Goal: Register for event/course

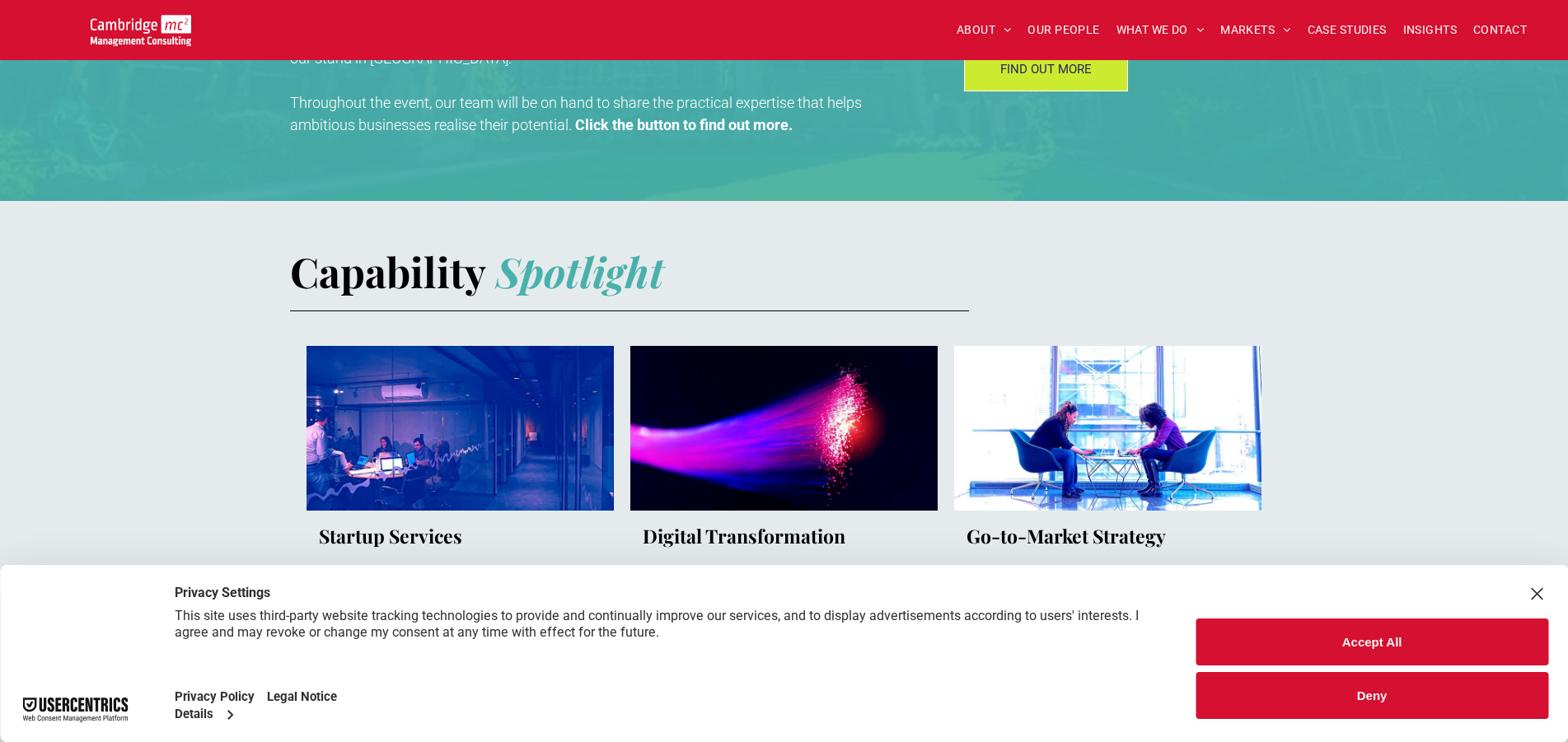
scroll to position [925, 0]
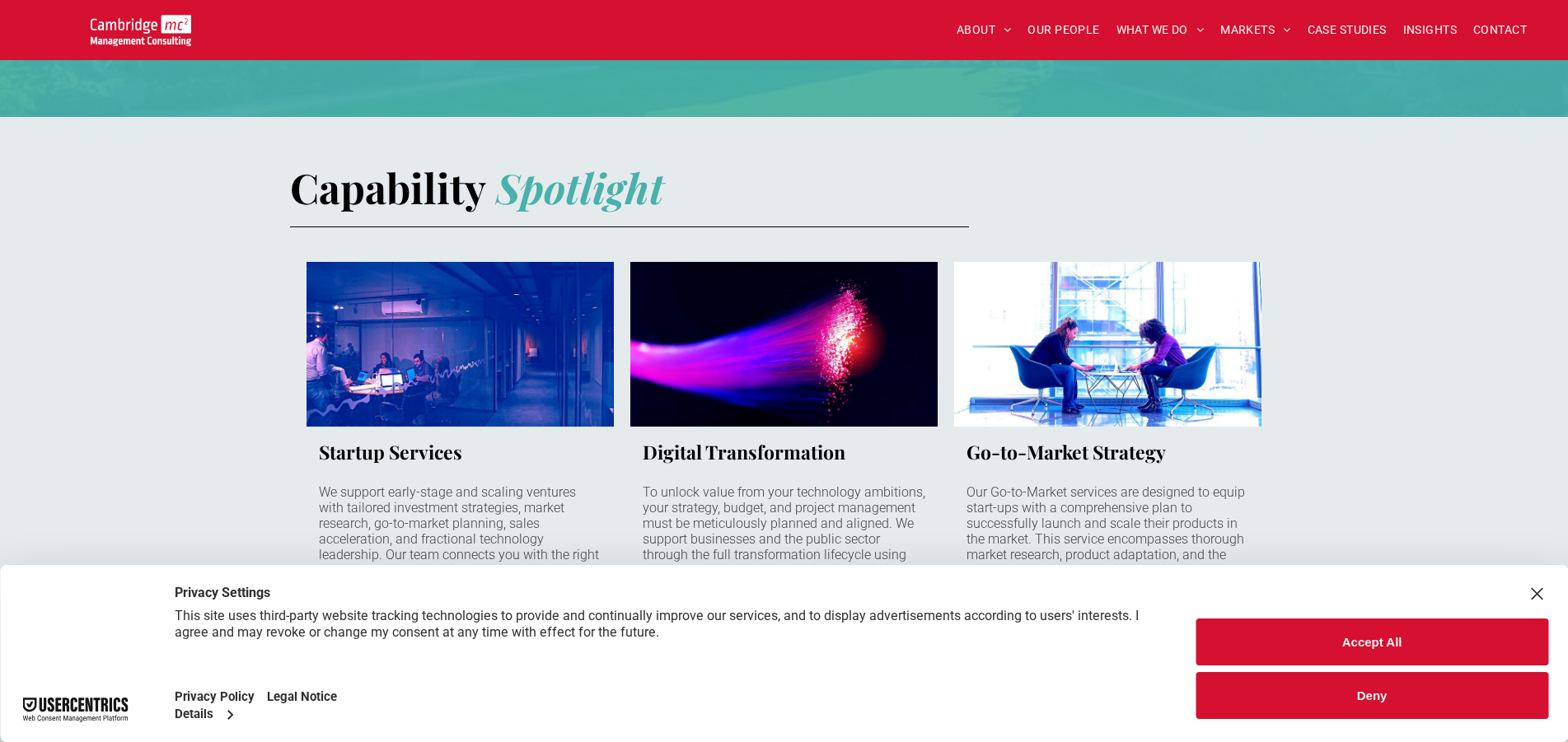
click at [1369, 697] on button "Deny" at bounding box center [1372, 696] width 353 height 47
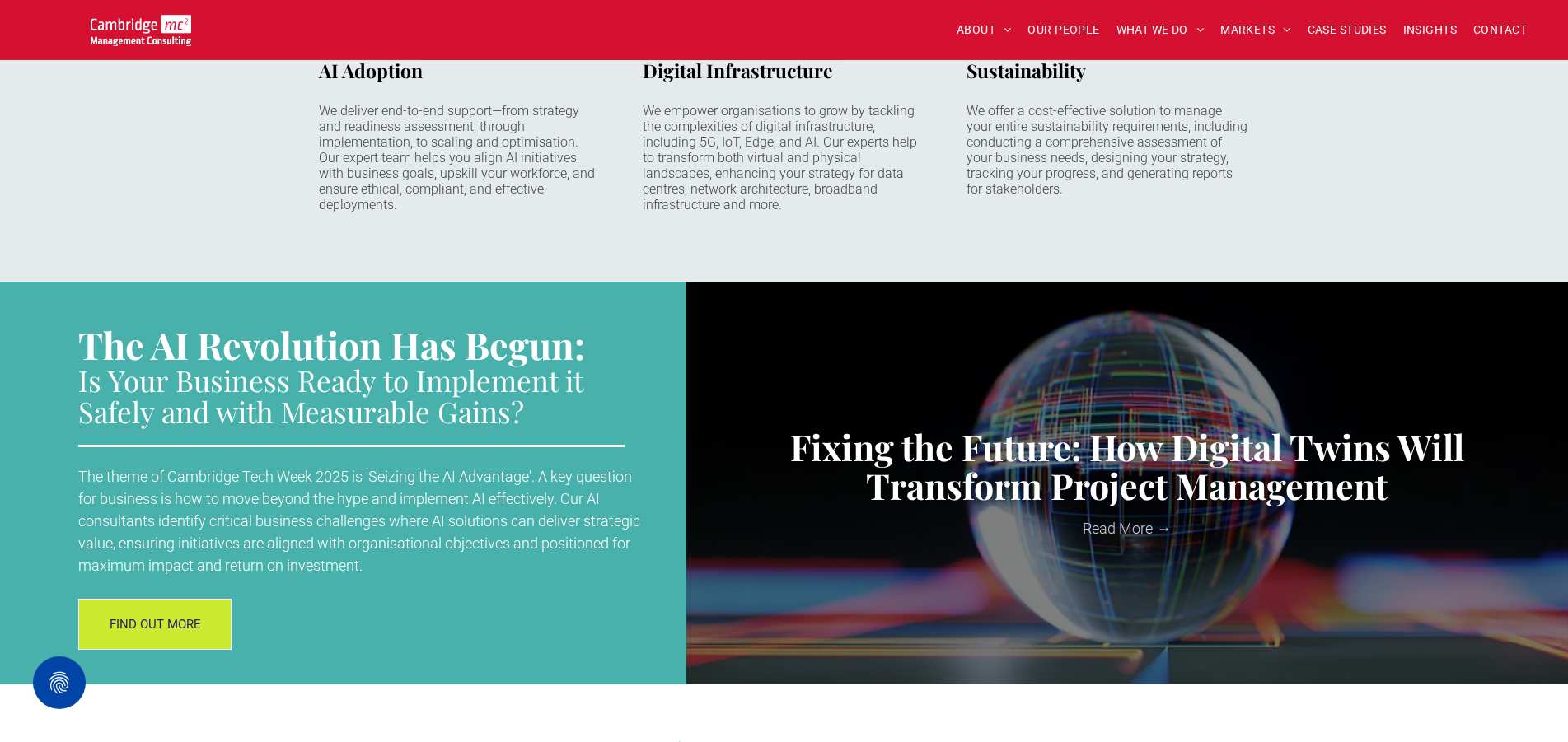
scroll to position [1429, 0]
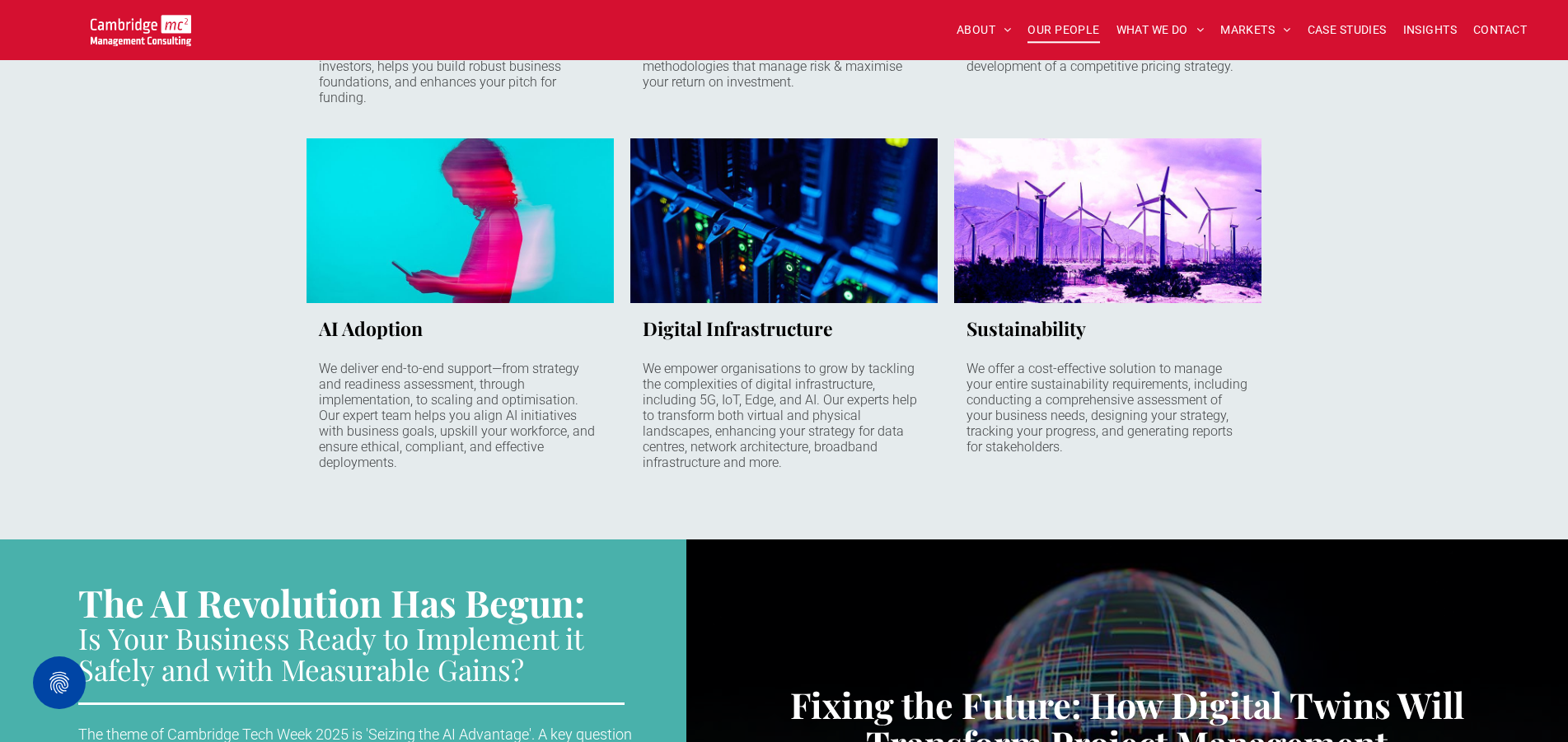
click at [1051, 37] on span "OUR PEOPLE" at bounding box center [1064, 30] width 71 height 25
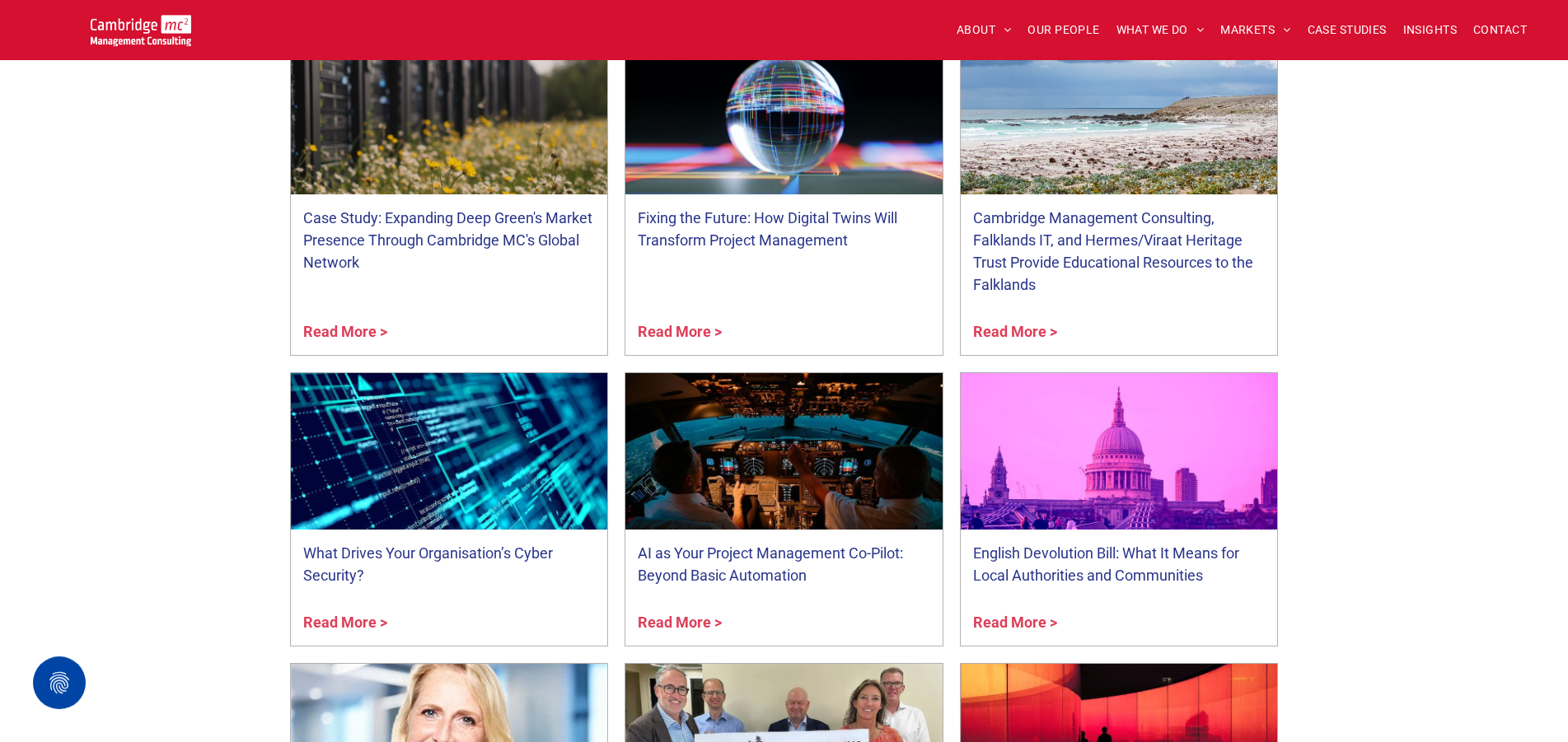
scroll to position [6051, 0]
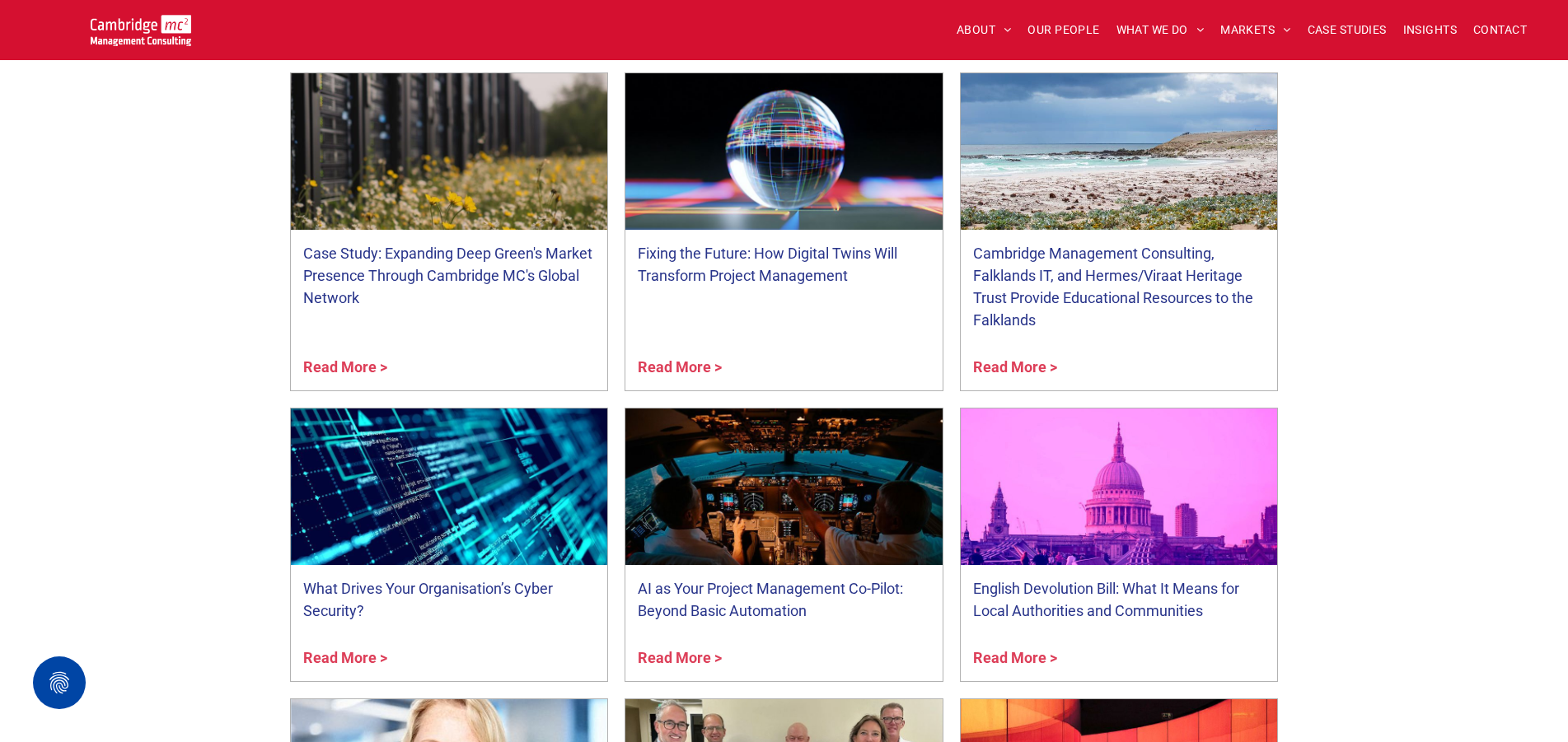
click at [1101, 266] on link "Cambridge Management Consulting, Falklands IT, and Hermes/Viraat Heritage Trust…" at bounding box center [1119, 287] width 293 height 89
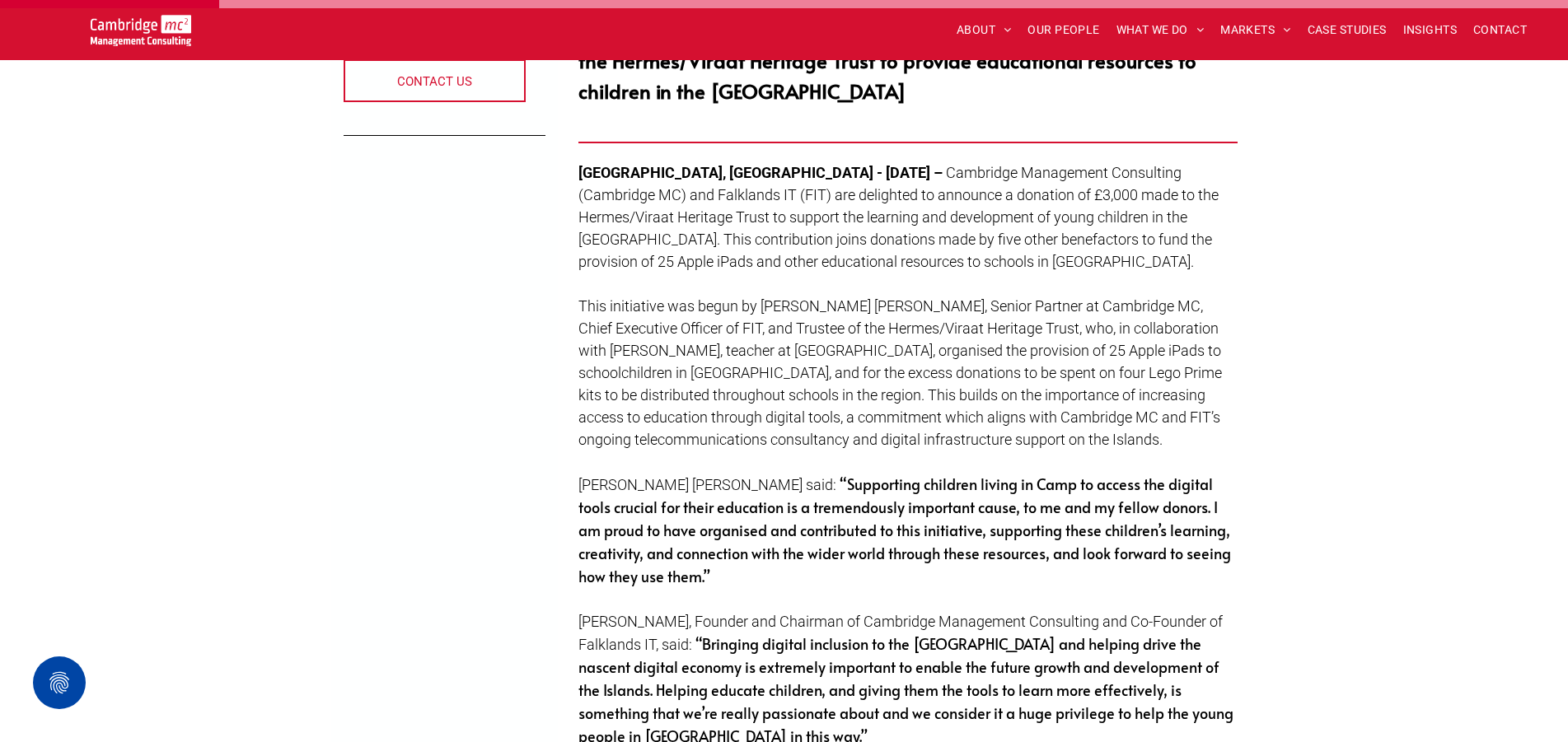
scroll to position [672, 0]
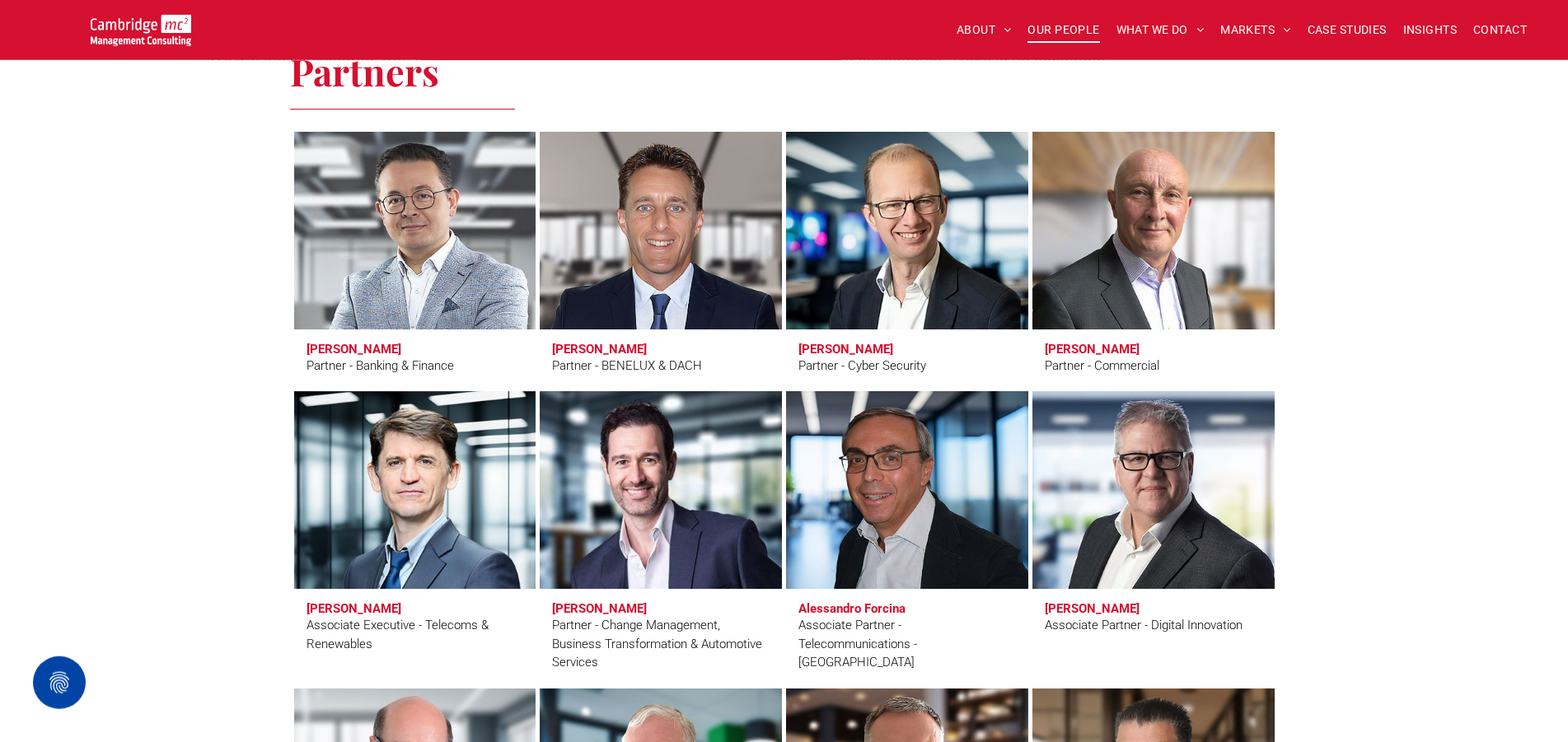
scroll to position [3446, 0]
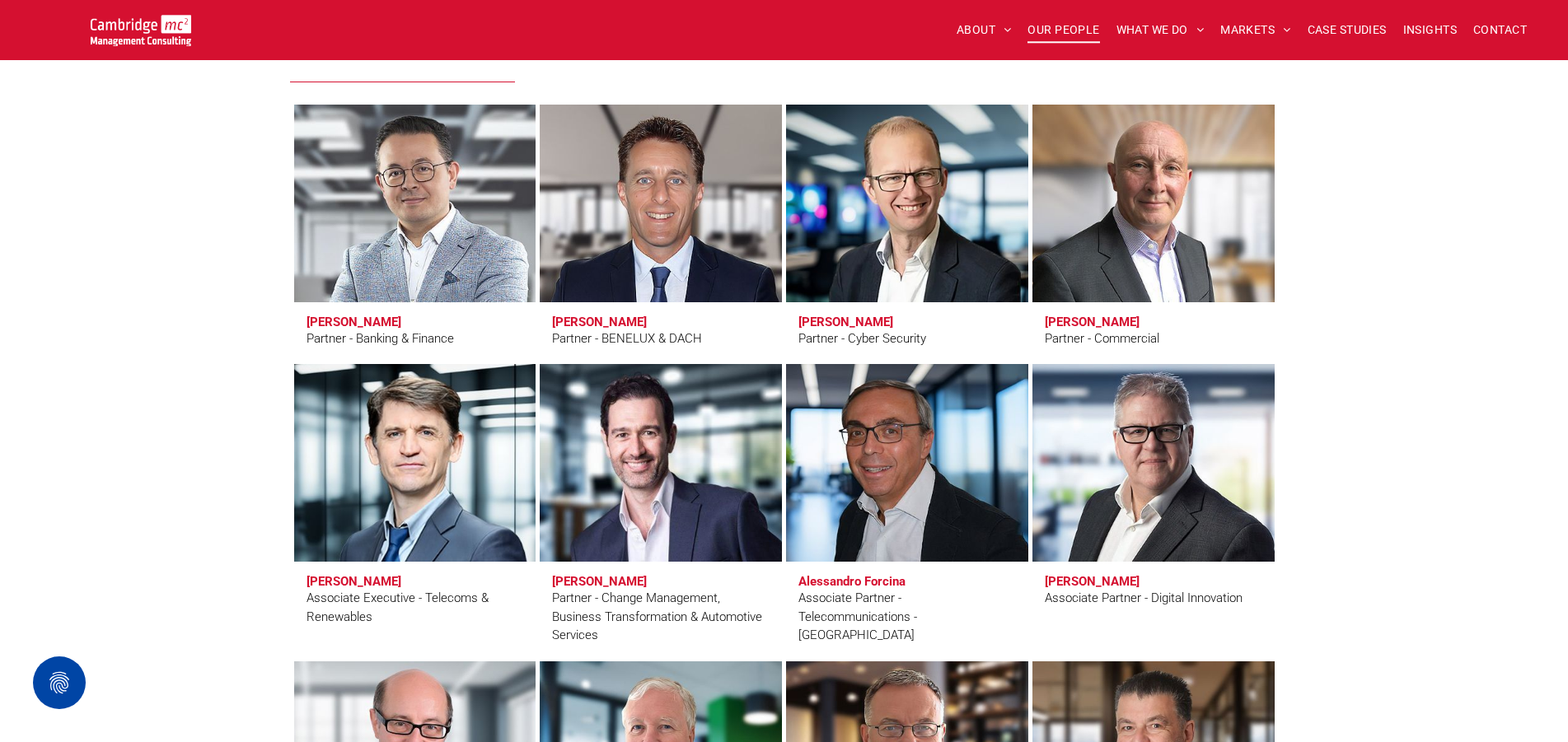
click at [392, 450] on link at bounding box center [415, 463] width 256 height 209
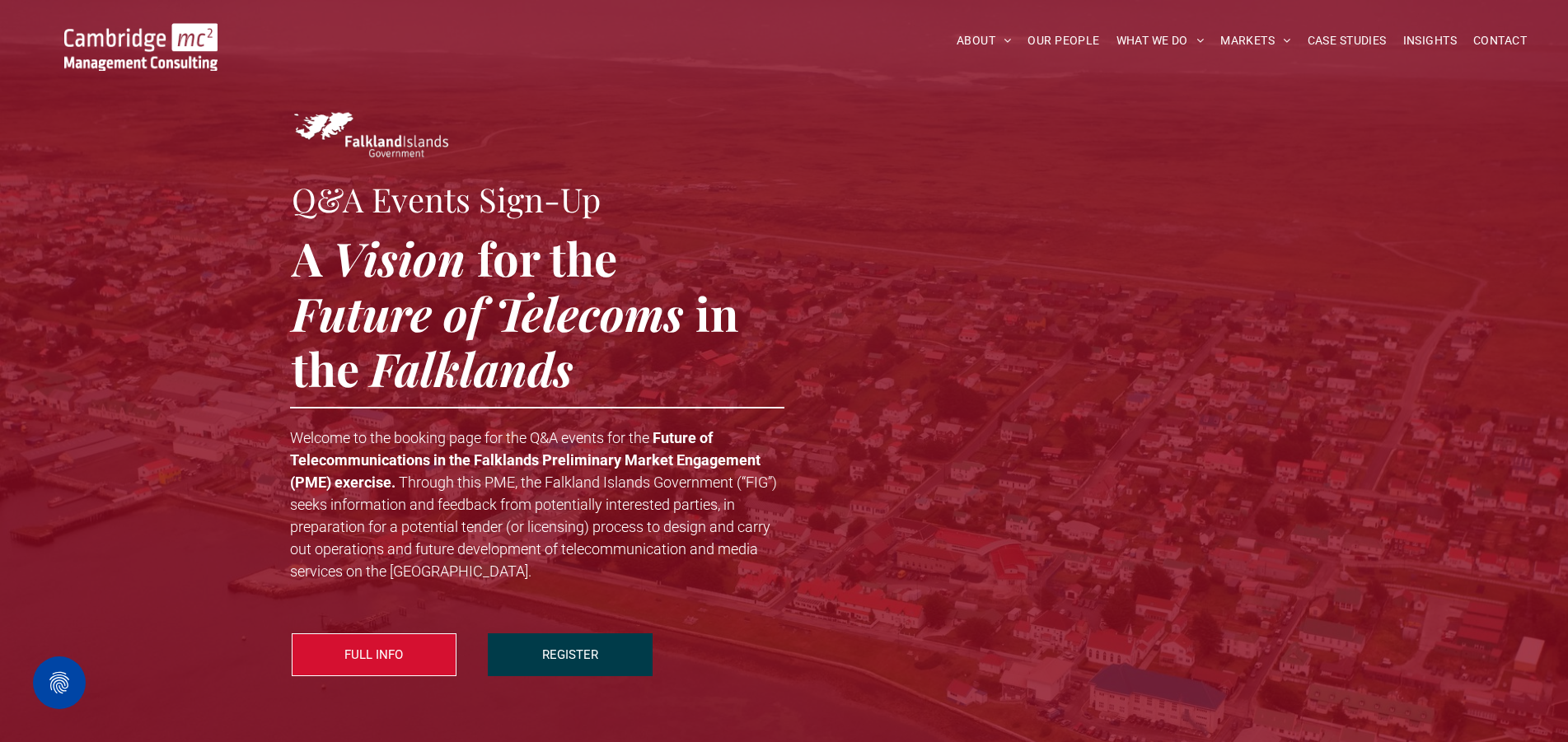
click at [589, 652] on span "REGISTER" at bounding box center [571, 655] width 56 height 41
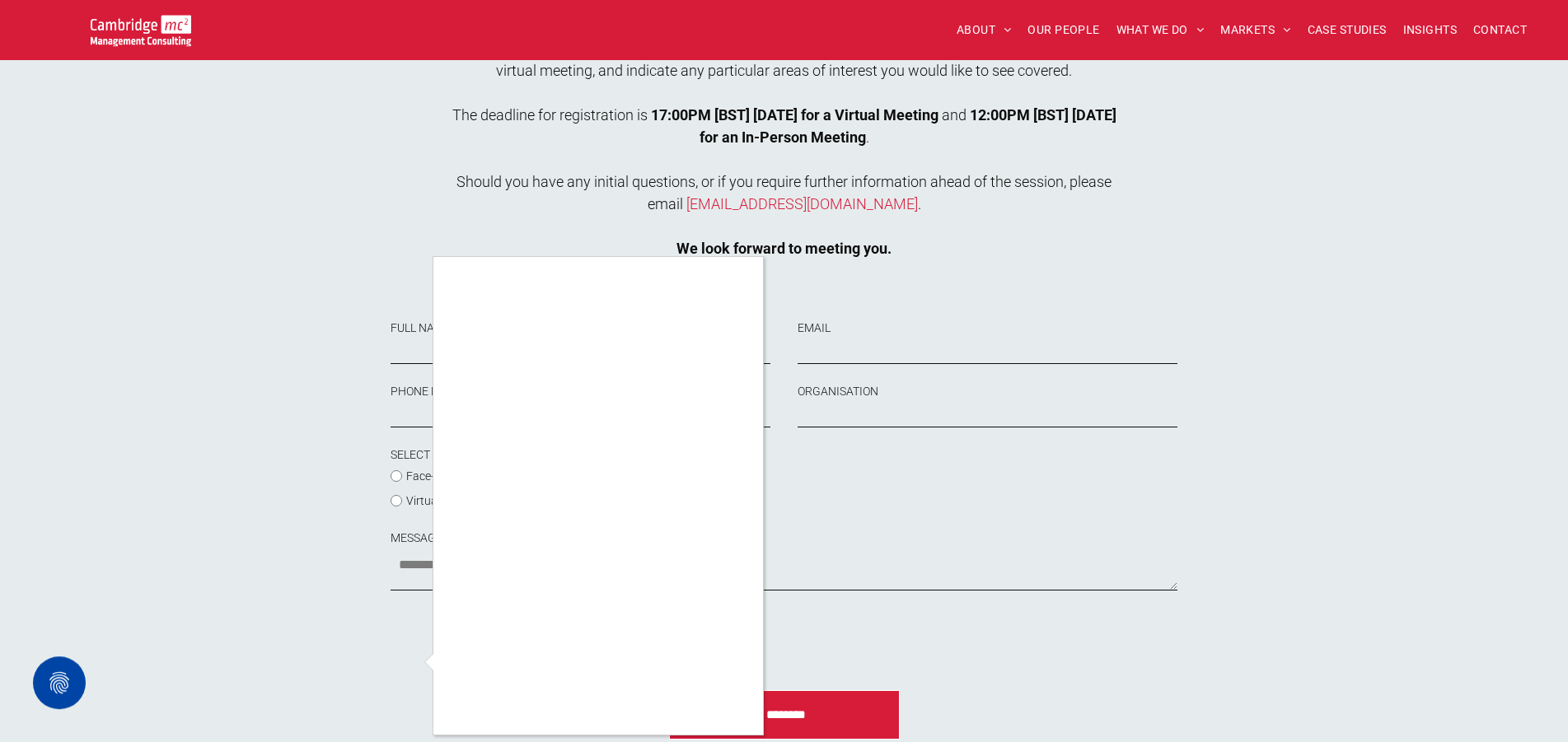
scroll to position [1191, 0]
